Goal: Check status: Check status

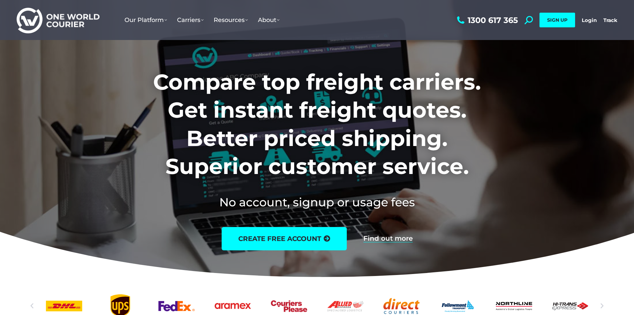
click at [583, 14] on div "1300 617 365 Search: *** SIGN UP Login Login Track Track SIGN UP" at bounding box center [537, 20] width 162 height 40
click at [587, 19] on link "Login" at bounding box center [589, 20] width 15 height 6
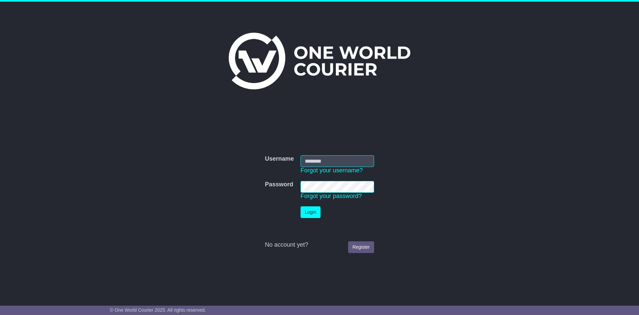
type input "**********"
click at [304, 214] on button "Login" at bounding box center [311, 212] width 20 height 12
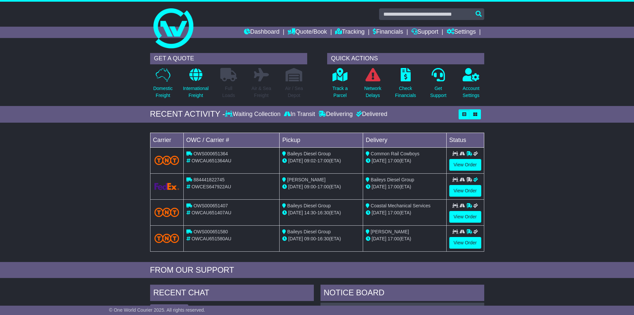
click at [327, 76] on div "Track a Parcel" at bounding box center [340, 85] width 33 height 35
click at [330, 76] on div "Track a Parcel" at bounding box center [340, 85] width 33 height 35
click at [336, 76] on icon at bounding box center [340, 74] width 15 height 13
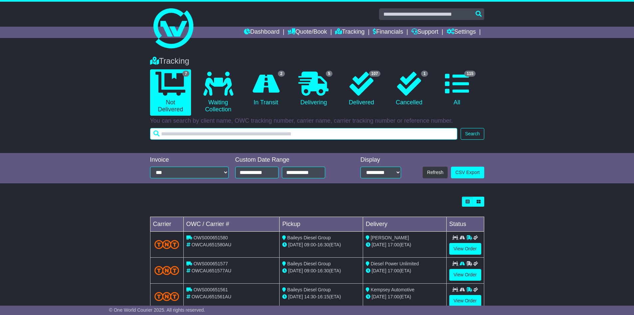
click at [224, 134] on input "text" at bounding box center [304, 134] width 308 height 12
paste input "**********"
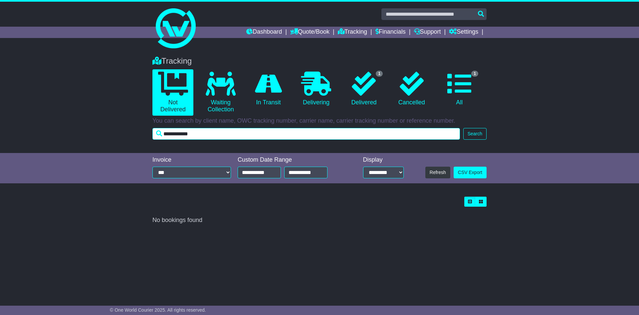
drag, startPoint x: 176, startPoint y: 131, endPoint x: 137, endPoint y: 133, distance: 38.4
click at [137, 133] on div "Tracking 0 Not Delivered 0 Waiting Collection 0 In Transit 0 Delivering 1" at bounding box center [319, 101] width 639 height 103
type input "*********"
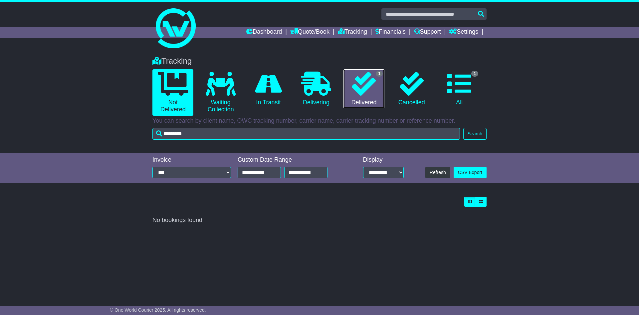
click at [344, 98] on link "1 Delivered" at bounding box center [364, 88] width 41 height 39
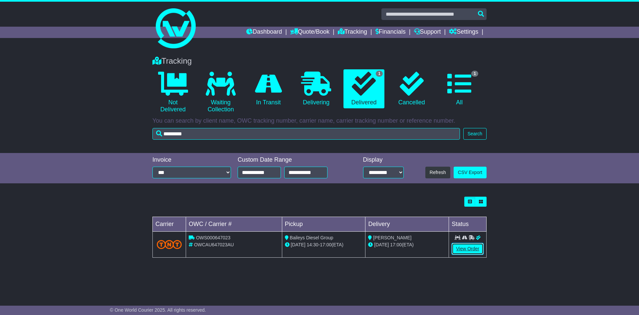
click at [461, 245] on link "View Order" at bounding box center [468, 249] width 32 height 12
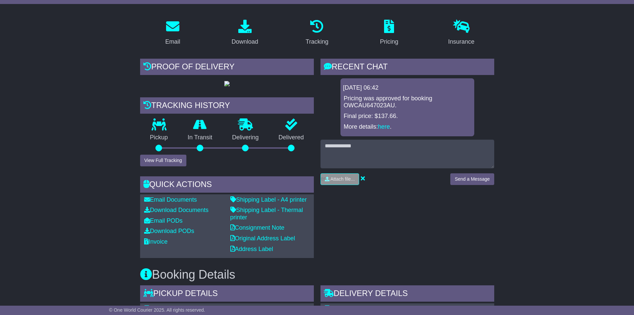
scroll to position [98, 0]
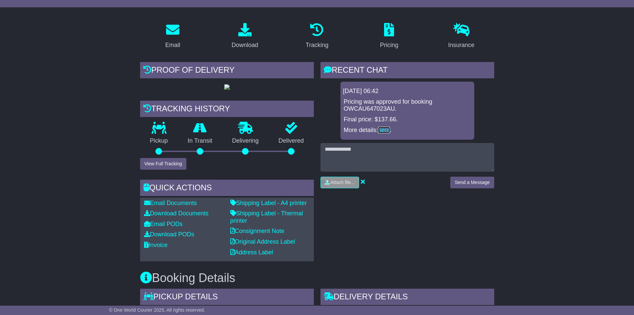
click at [386, 128] on link "here" at bounding box center [384, 130] width 12 height 7
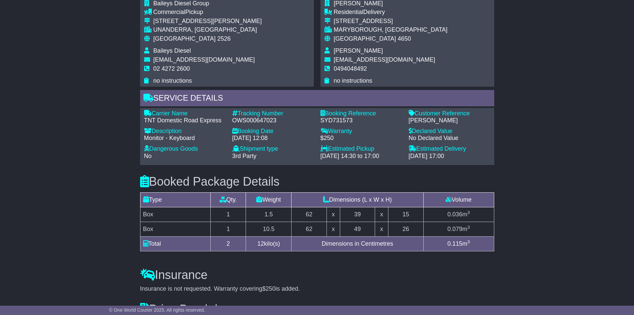
scroll to position [397, 0]
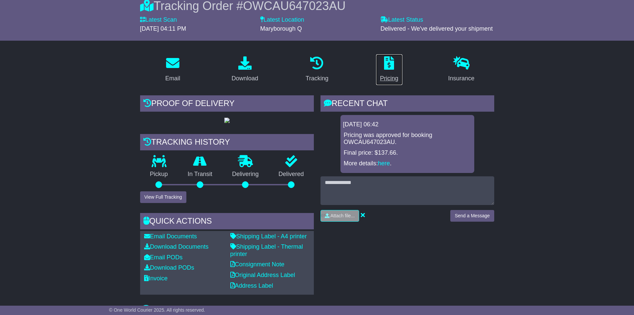
click at [394, 70] on icon at bounding box center [389, 62] width 10 height 13
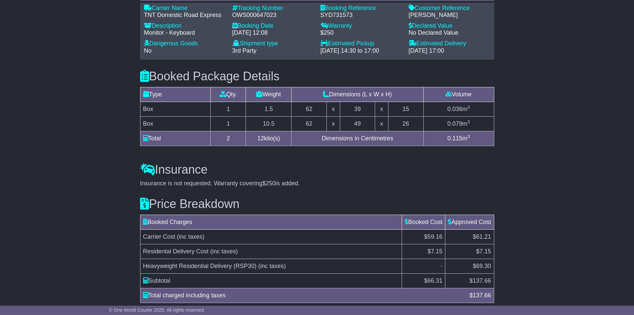
scroll to position [564, 0]
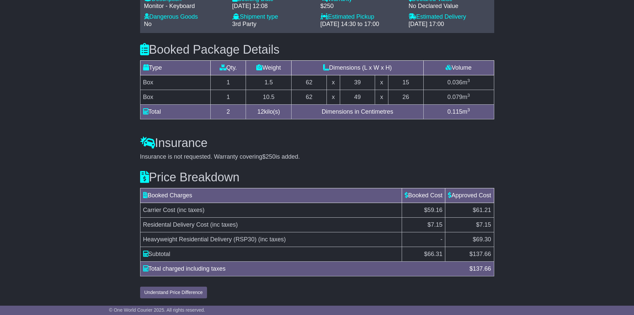
click at [297, 234] on td "Heavyweight Residential Delivery (RSP30) (inc taxes)" at bounding box center [271, 239] width 262 height 15
drag, startPoint x: 420, startPoint y: 255, endPoint x: 442, endPoint y: 253, distance: 22.4
click at [442, 253] on td "$ 66.31" at bounding box center [423, 253] width 43 height 15
click at [434, 216] on td "$59.16" at bounding box center [423, 210] width 43 height 15
click at [432, 228] on td "$7.15" at bounding box center [423, 224] width 43 height 15
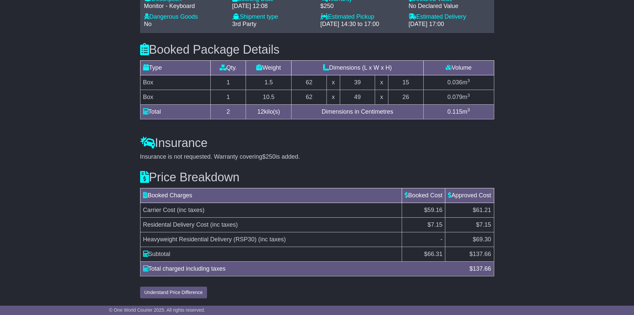
click at [433, 210] on span "$59.16" at bounding box center [433, 210] width 18 height 7
click at [432, 225] on span "$7.15" at bounding box center [435, 224] width 15 height 7
click at [436, 244] on td "-" at bounding box center [423, 239] width 43 height 15
drag, startPoint x: 433, startPoint y: 258, endPoint x: 433, endPoint y: 251, distance: 7.7
click at [433, 257] on td "$ 66.31" at bounding box center [423, 253] width 43 height 15
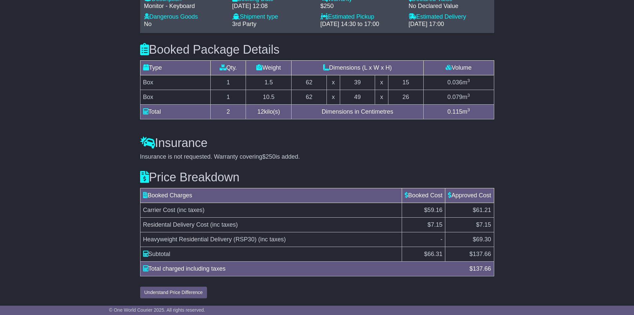
click at [433, 244] on td "-" at bounding box center [423, 239] width 43 height 15
drag, startPoint x: 249, startPoint y: 239, endPoint x: 278, endPoint y: 236, distance: 29.1
click at [278, 236] on td "Heavyweight Residential Delivery (RSP30) (inc taxes)" at bounding box center [271, 239] width 262 height 15
click at [323, 209] on td "Carrier Cost (inc taxes)" at bounding box center [271, 210] width 262 height 15
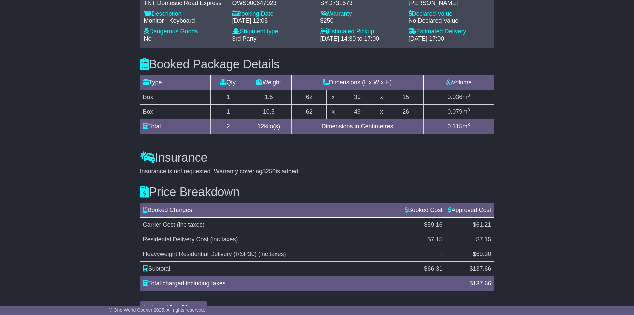
scroll to position [533, 0]
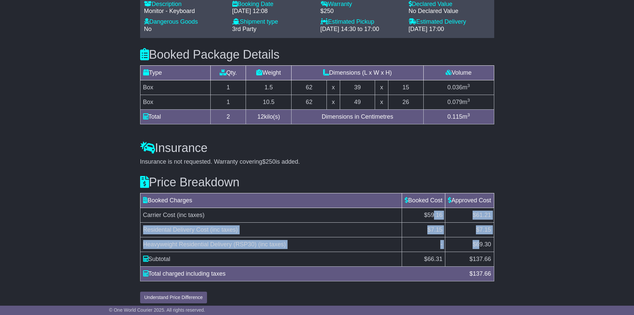
drag, startPoint x: 432, startPoint y: 241, endPoint x: 480, endPoint y: 268, distance: 55.5
click at [480, 266] on tbody "Carrier Cost (inc taxes) $59.16 $61.21 Residental Delivery Cost (inc taxes) $7.…" at bounding box center [317, 237] width 354 height 59
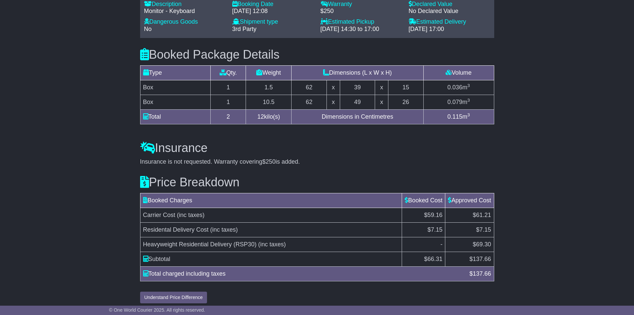
click at [352, 194] on div "Price Breakdown Booked Charges Booked Cost Approved Cost Carrier Cost (inc taxe…" at bounding box center [317, 235] width 361 height 138
